Goal: Use online tool/utility: Use online tool/utility

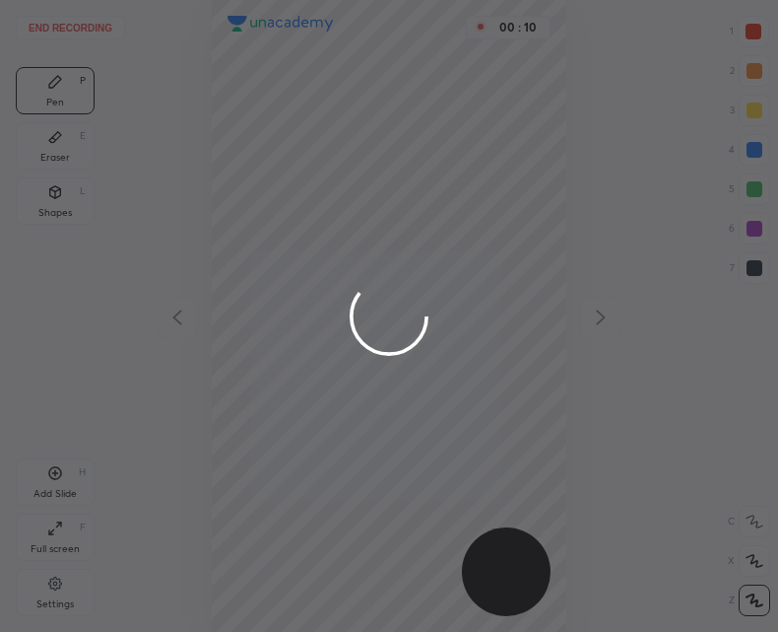
scroll to position [632, 463]
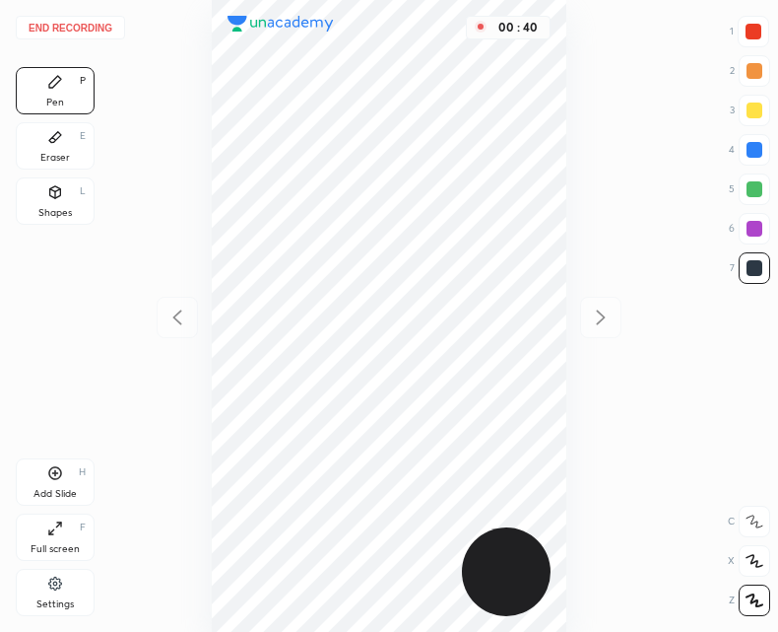
click at [53, 193] on icon at bounding box center [55, 192] width 11 height 12
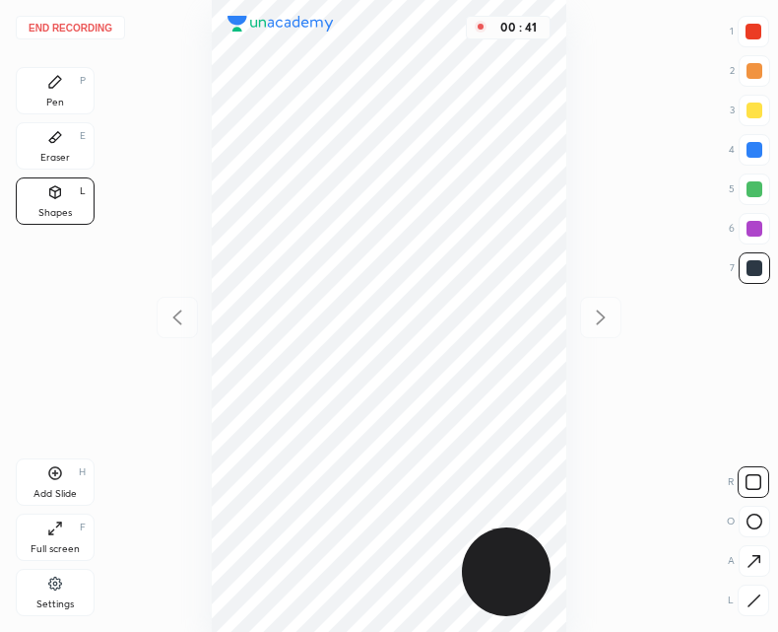
click at [753, 521] on icon at bounding box center [755, 521] width 16 height 16
click at [759, 613] on div at bounding box center [754, 600] width 32 height 32
click at [59, 92] on div "Pen P" at bounding box center [55, 90] width 79 height 47
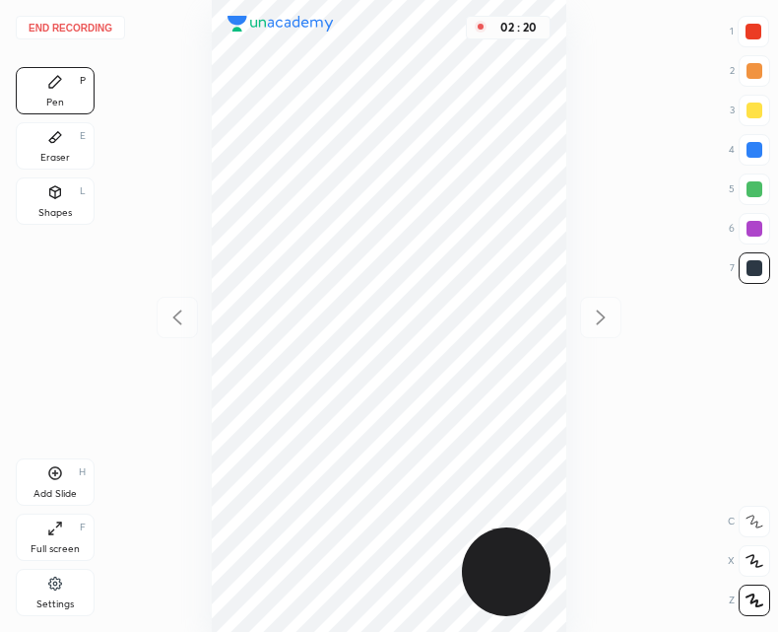
click at [753, 35] on div at bounding box center [754, 32] width 16 height 16
click at [758, 264] on div at bounding box center [755, 268] width 16 height 16
click at [751, 179] on div at bounding box center [755, 189] width 32 height 32
click at [758, 272] on div at bounding box center [755, 268] width 16 height 16
click at [756, 27] on div at bounding box center [754, 32] width 16 height 16
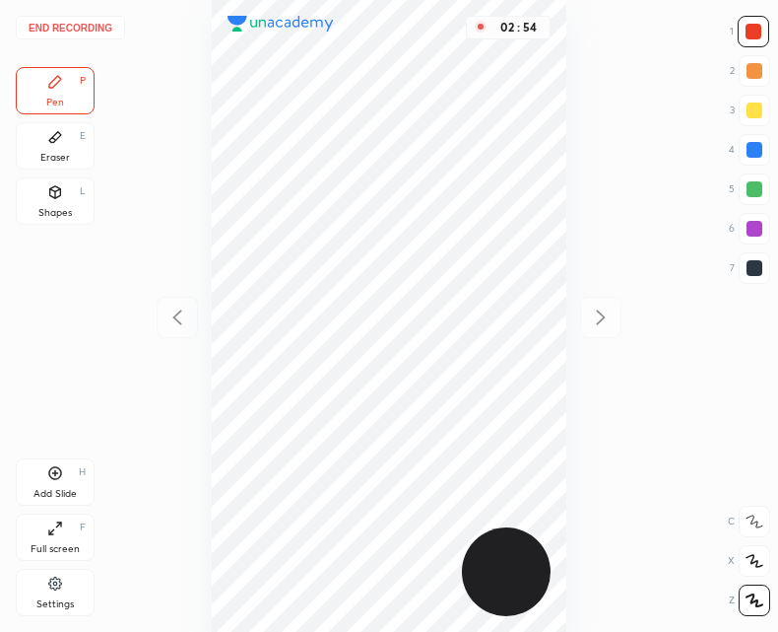
click at [748, 179] on div at bounding box center [755, 189] width 32 height 32
click at [752, 267] on div at bounding box center [755, 268] width 16 height 16
click at [753, 267] on div at bounding box center [755, 268] width 16 height 16
click at [66, 485] on div "Add Slide H" at bounding box center [55, 481] width 79 height 47
click at [197, 316] on div at bounding box center [177, 317] width 41 height 41
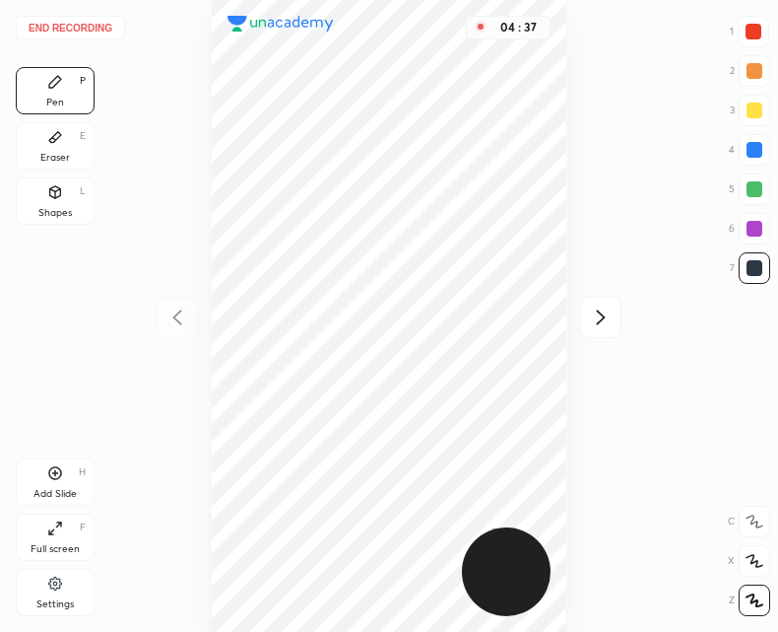
click at [46, 480] on div "Add Slide H" at bounding box center [55, 481] width 79 height 47
click at [160, 325] on div at bounding box center [177, 317] width 41 height 41
click at [599, 312] on icon at bounding box center [601, 316] width 9 height 15
click at [165, 310] on div at bounding box center [177, 317] width 41 height 41
click at [586, 324] on div at bounding box center [600, 317] width 41 height 41
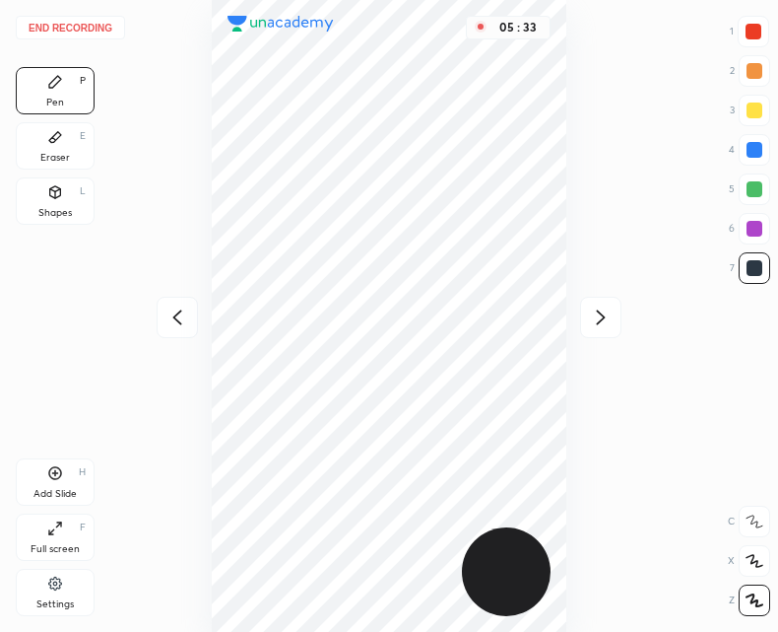
click at [167, 305] on icon at bounding box center [178, 317] width 24 height 24
click at [612, 318] on icon at bounding box center [601, 317] width 24 height 24
click at [593, 318] on icon at bounding box center [601, 317] width 24 height 24
click at [173, 313] on icon at bounding box center [178, 317] width 24 height 24
click at [181, 311] on icon at bounding box center [176, 316] width 9 height 15
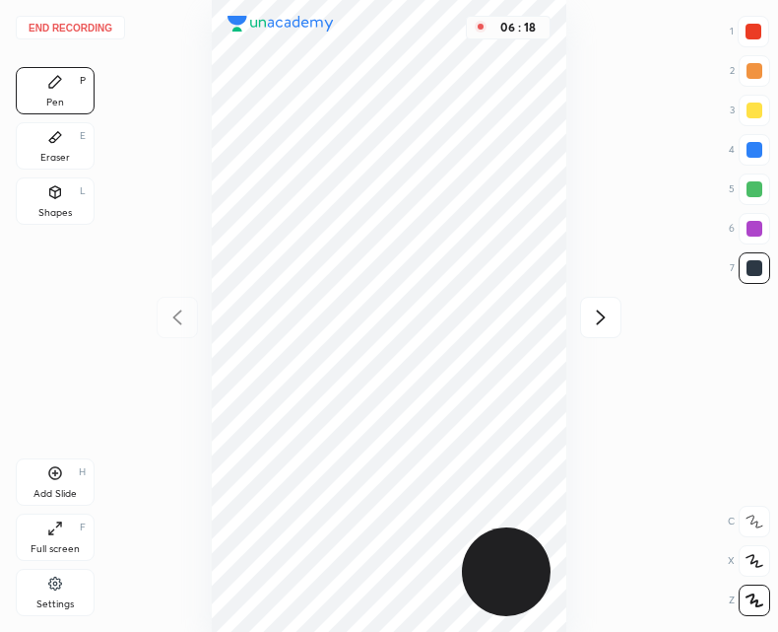
click at [590, 315] on icon at bounding box center [601, 317] width 24 height 24
click at [175, 313] on icon at bounding box center [178, 317] width 24 height 24
click at [56, 467] on icon at bounding box center [55, 473] width 13 height 13
click at [187, 306] on icon at bounding box center [178, 317] width 24 height 24
click at [609, 320] on icon at bounding box center [601, 317] width 24 height 24
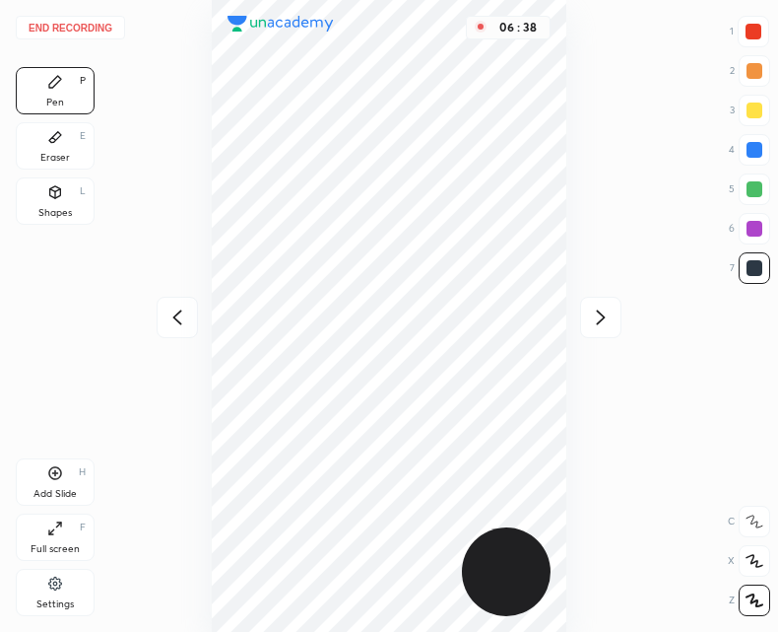
click at [607, 309] on icon at bounding box center [601, 317] width 24 height 24
click at [609, 313] on icon at bounding box center [601, 317] width 24 height 24
click at [190, 309] on div at bounding box center [177, 317] width 41 height 41
click at [183, 314] on icon at bounding box center [178, 317] width 24 height 24
click at [188, 307] on icon at bounding box center [178, 317] width 24 height 24
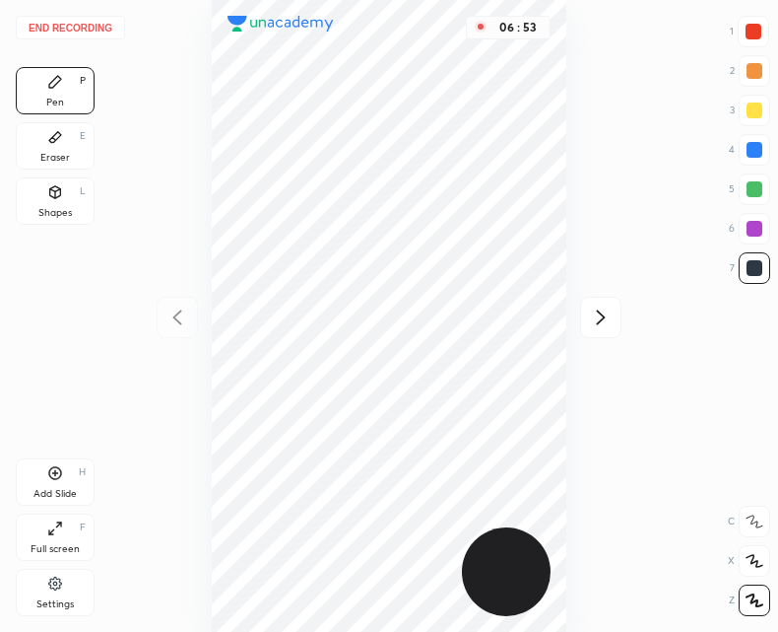
click at [52, 480] on icon at bounding box center [55, 473] width 16 height 16
click at [177, 316] on icon at bounding box center [178, 317] width 24 height 24
click at [604, 318] on icon at bounding box center [601, 316] width 9 height 15
click at [180, 321] on icon at bounding box center [178, 317] width 24 height 24
click at [595, 318] on icon at bounding box center [601, 317] width 24 height 24
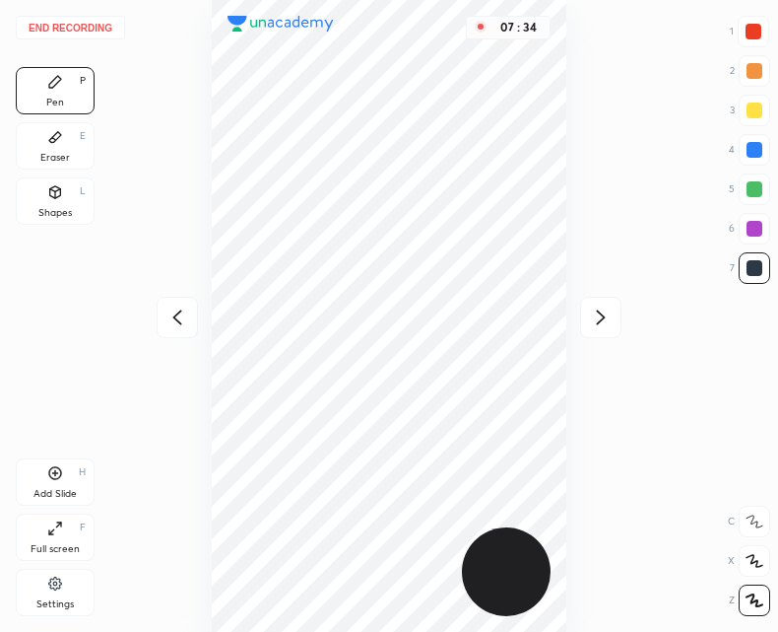
click at [182, 306] on icon at bounding box center [178, 317] width 24 height 24
click at [592, 322] on icon at bounding box center [601, 317] width 24 height 24
click at [193, 313] on div at bounding box center [177, 317] width 41 height 41
click at [603, 313] on icon at bounding box center [601, 317] width 24 height 24
click at [181, 319] on icon at bounding box center [178, 317] width 24 height 24
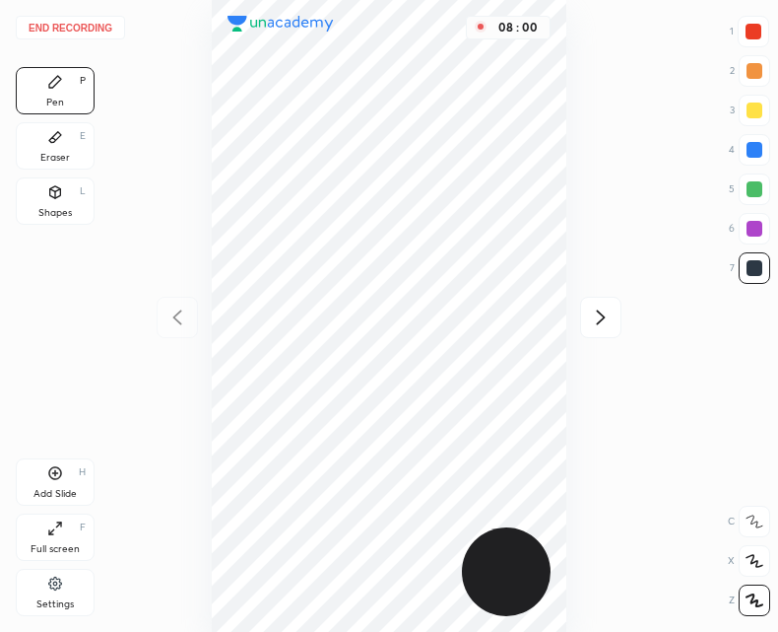
click at [615, 323] on div at bounding box center [600, 317] width 41 height 41
click at [189, 325] on div at bounding box center [177, 317] width 41 height 41
click at [594, 323] on icon at bounding box center [601, 317] width 24 height 24
click at [590, 319] on icon at bounding box center [601, 317] width 24 height 24
click at [179, 333] on div at bounding box center [177, 317] width 41 height 41
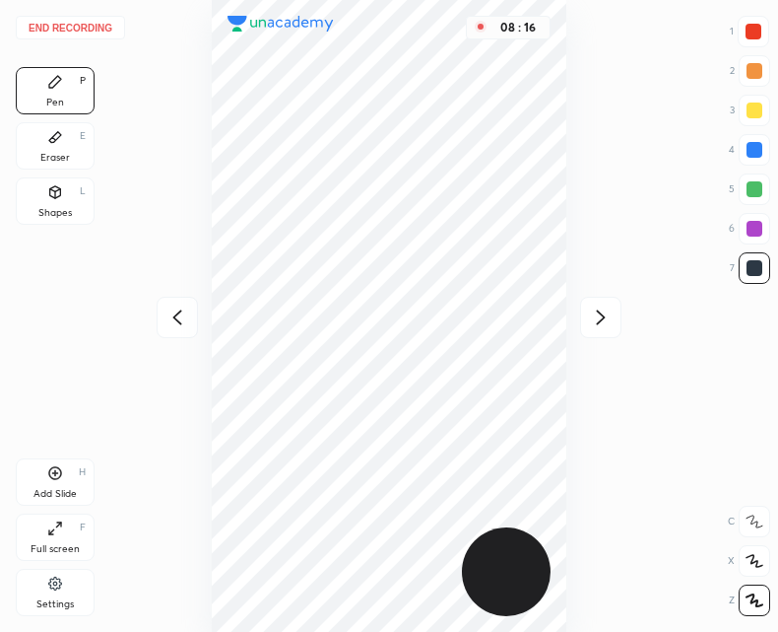
click at [589, 316] on icon at bounding box center [601, 317] width 24 height 24
click at [605, 312] on icon at bounding box center [601, 317] width 24 height 24
click at [605, 321] on icon at bounding box center [601, 317] width 24 height 24
click at [87, 28] on button "End recording" at bounding box center [70, 28] width 109 height 24
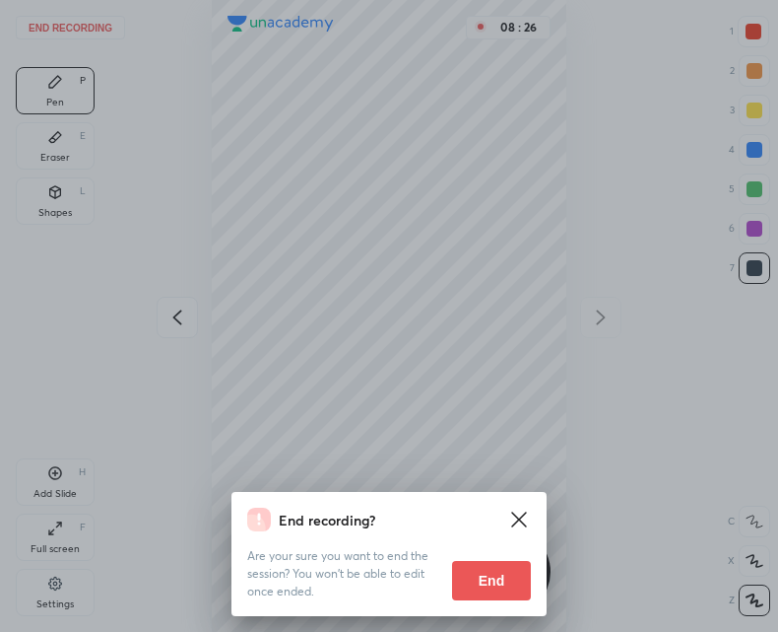
click at [466, 570] on button "End" at bounding box center [491, 580] width 79 height 39
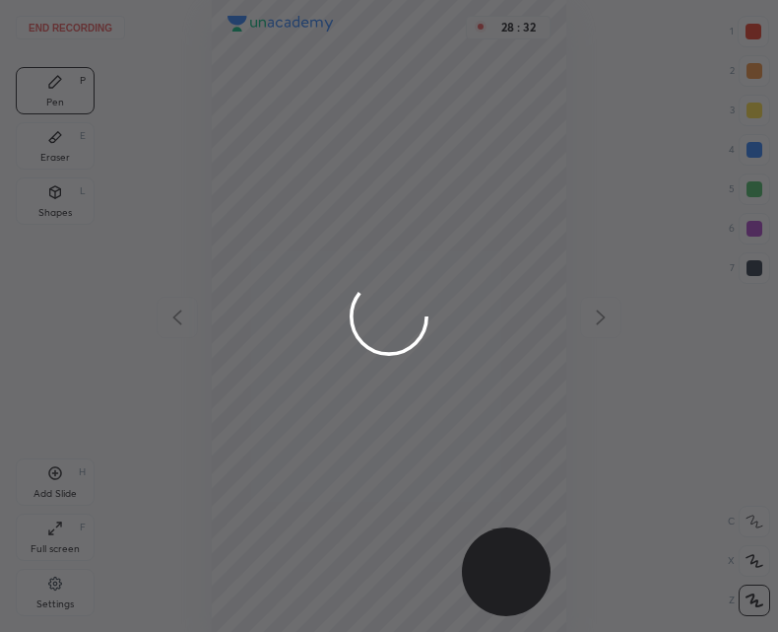
scroll to position [632, 463]
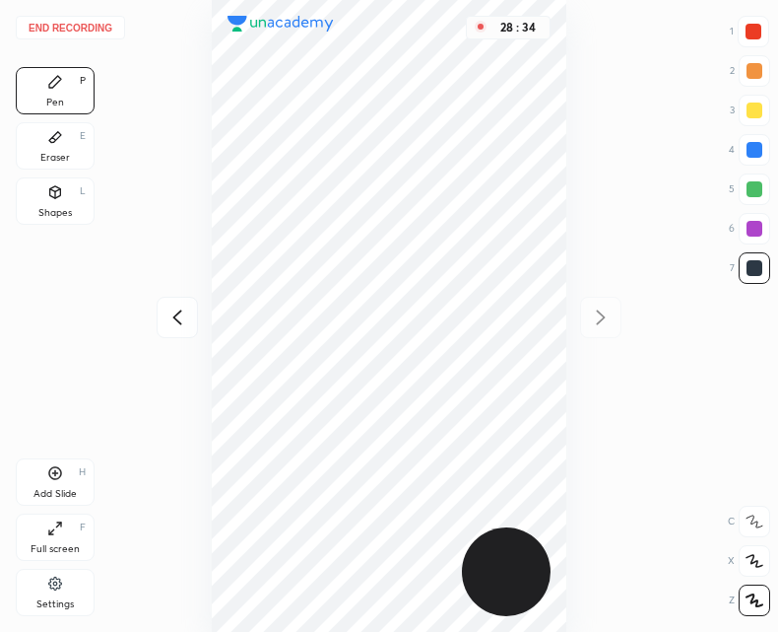
click at [88, 27] on button "End recording" at bounding box center [70, 28] width 109 height 24
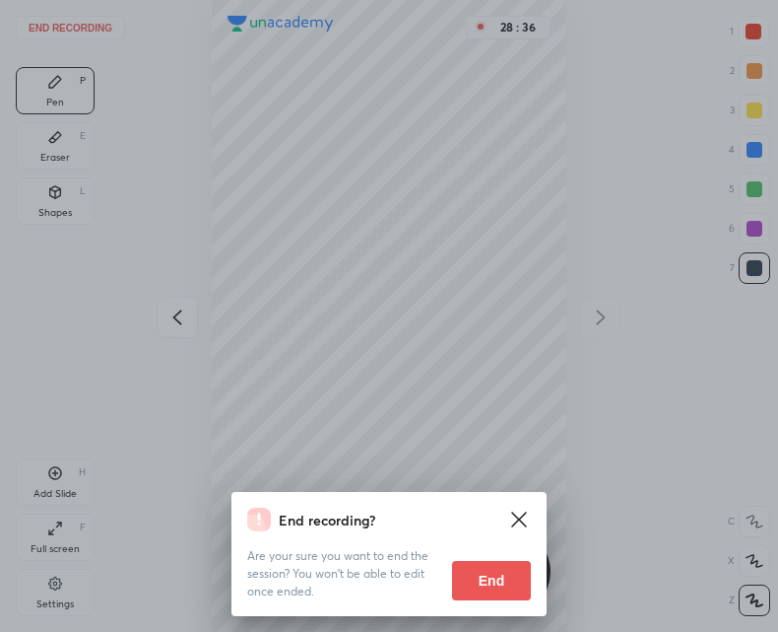
click at [485, 575] on button "End" at bounding box center [491, 580] width 79 height 39
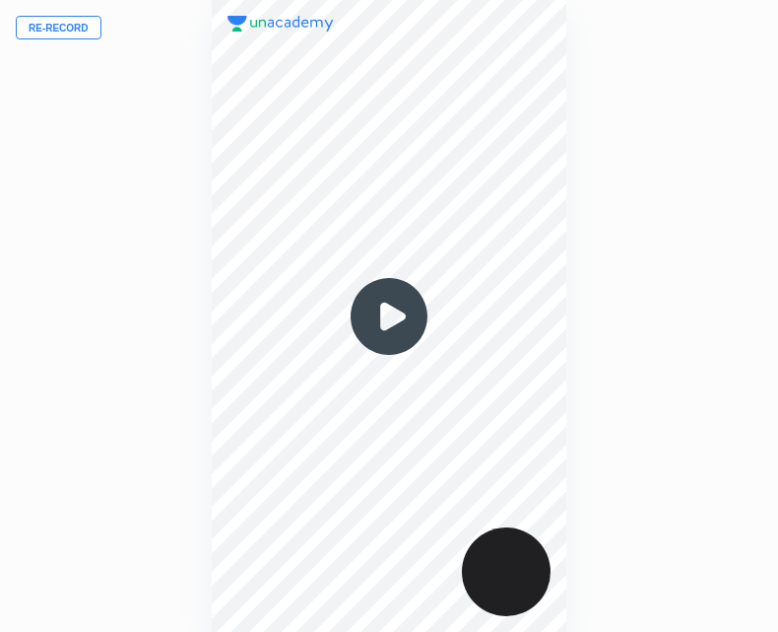
click at [372, 296] on img at bounding box center [389, 316] width 95 height 95
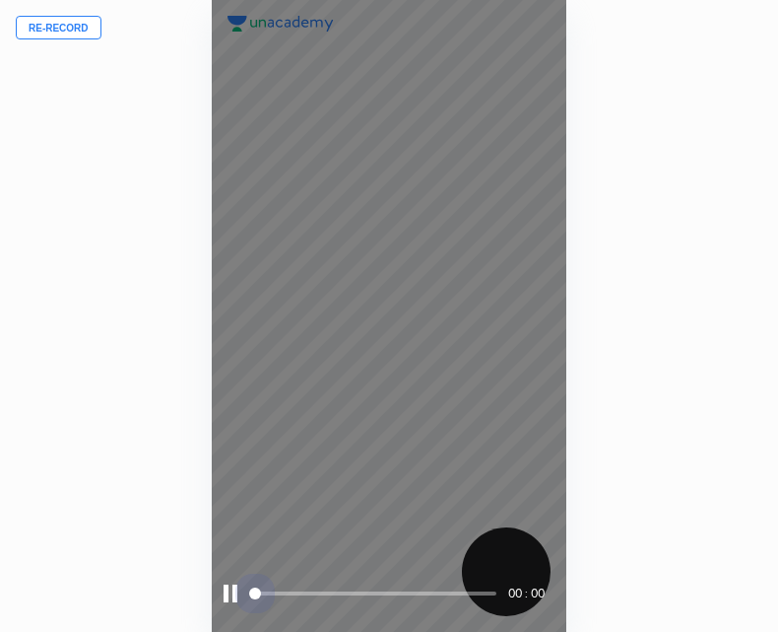
click at [486, 586] on span at bounding box center [374, 593] width 243 height 30
click at [488, 593] on span at bounding box center [374, 593] width 243 height 4
click at [360, 589] on span at bounding box center [374, 593] width 243 height 30
drag, startPoint x: 254, startPoint y: 589, endPoint x: 408, endPoint y: 590, distance: 153.7
click at [408, 590] on span at bounding box center [374, 593] width 243 height 30
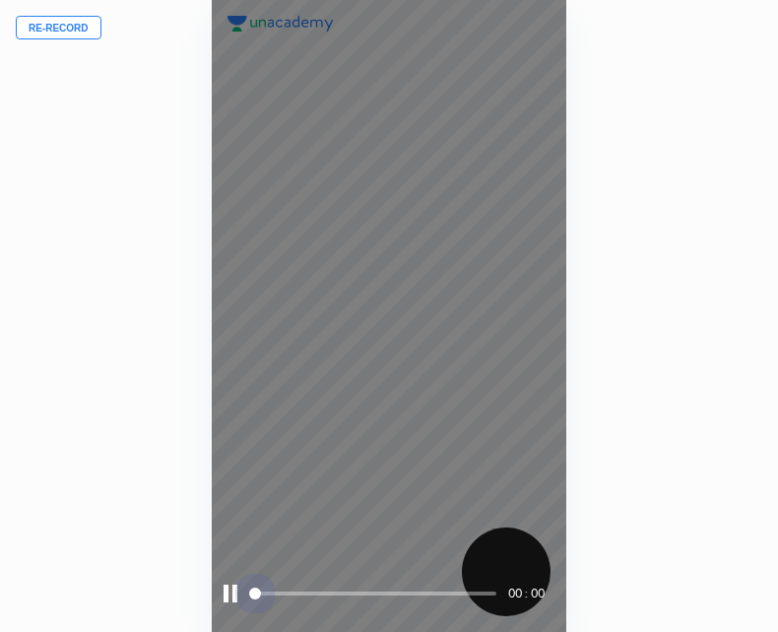
click at [408, 590] on span at bounding box center [374, 593] width 243 height 30
click at [482, 593] on span at bounding box center [374, 593] width 243 height 4
